Goal: Manage account settings

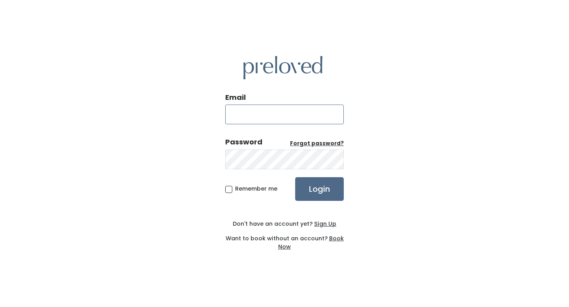
type input "aubriana.larsen@gmail.com"
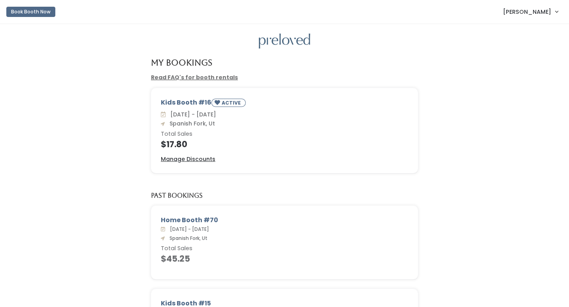
click at [522, 13] on span "[PERSON_NAME]" at bounding box center [527, 12] width 48 height 9
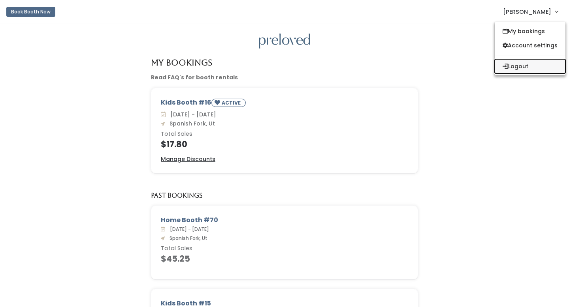
click at [512, 64] on button "Logout" at bounding box center [529, 66] width 71 height 14
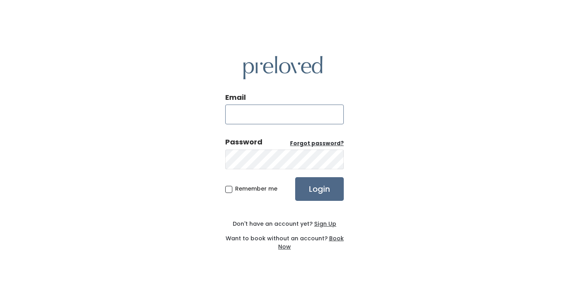
type input "aubriana.larsen@gmail.com"
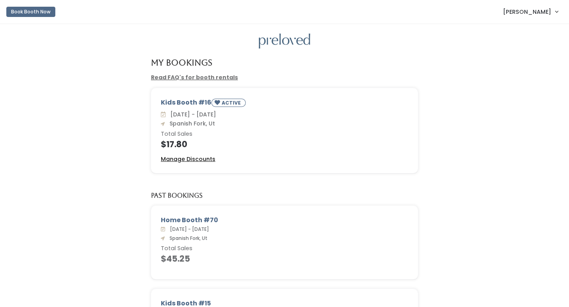
click at [190, 161] on u "Manage Discounts" at bounding box center [188, 159] width 54 height 8
click at [529, 15] on span "[PERSON_NAME]" at bounding box center [527, 12] width 48 height 9
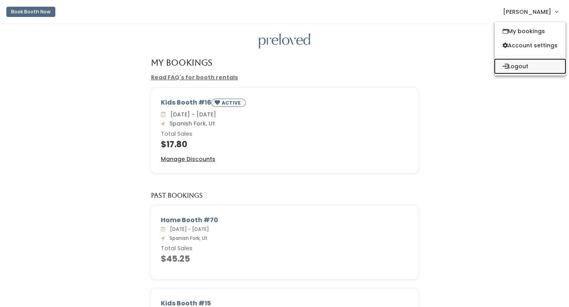
click at [515, 66] on button "Logout" at bounding box center [529, 66] width 71 height 14
